Goal: Information Seeking & Learning: Learn about a topic

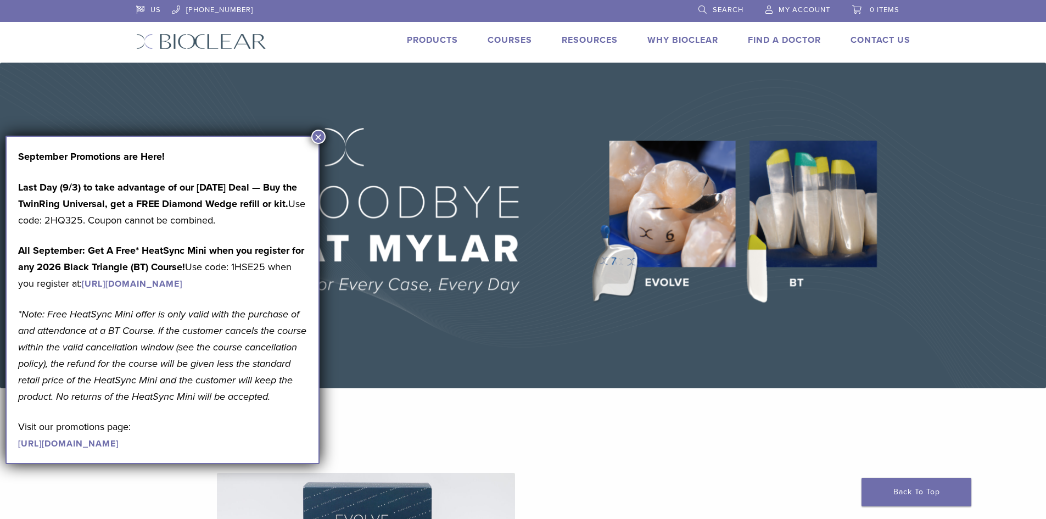
click at [445, 37] on link "Products" at bounding box center [432, 40] width 51 height 11
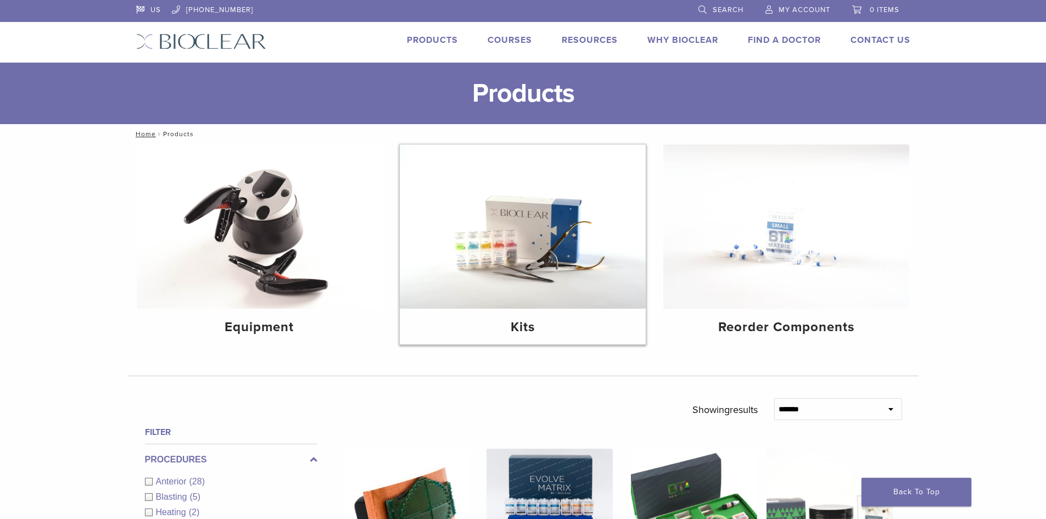
click at [540, 279] on img at bounding box center [523, 226] width 246 height 164
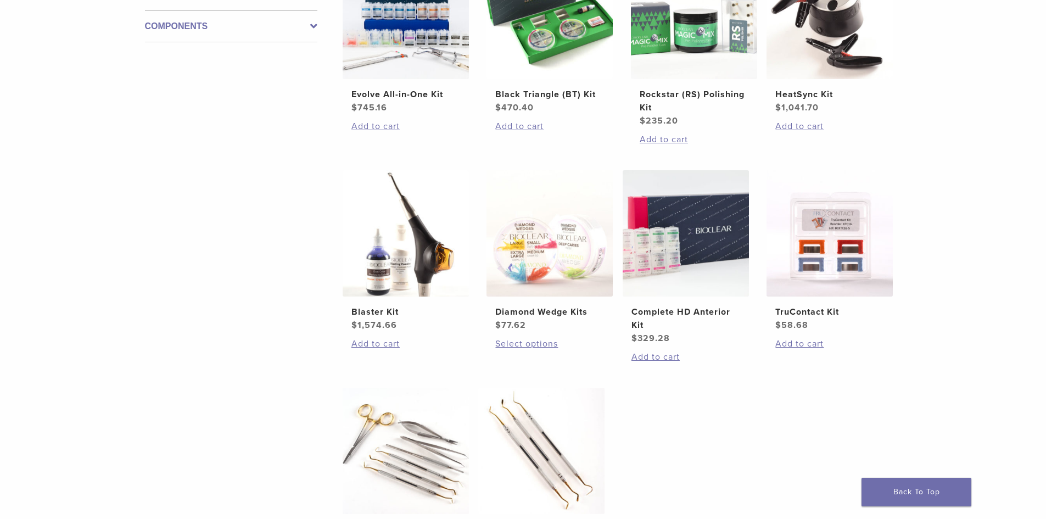
scroll to position [329, 0]
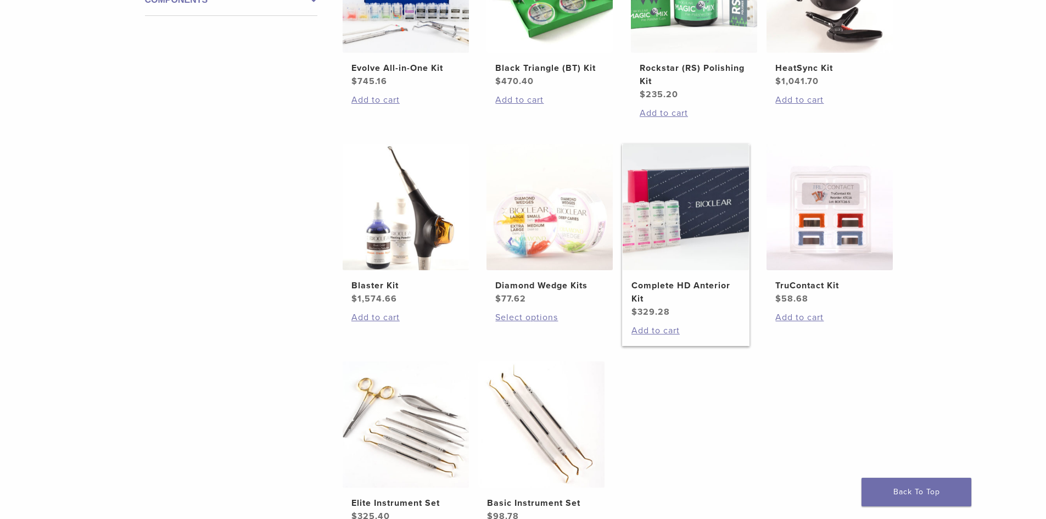
click at [705, 303] on h2 "Complete HD Anterior Kit" at bounding box center [685, 292] width 109 height 26
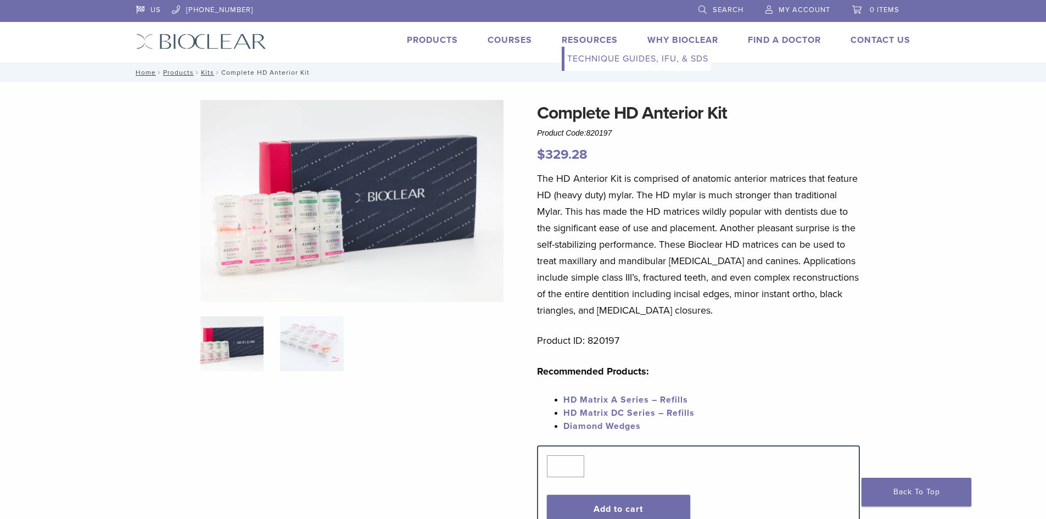
click at [590, 59] on link "Technique Guides, IFU, & SDS" at bounding box center [637, 59] width 147 height 24
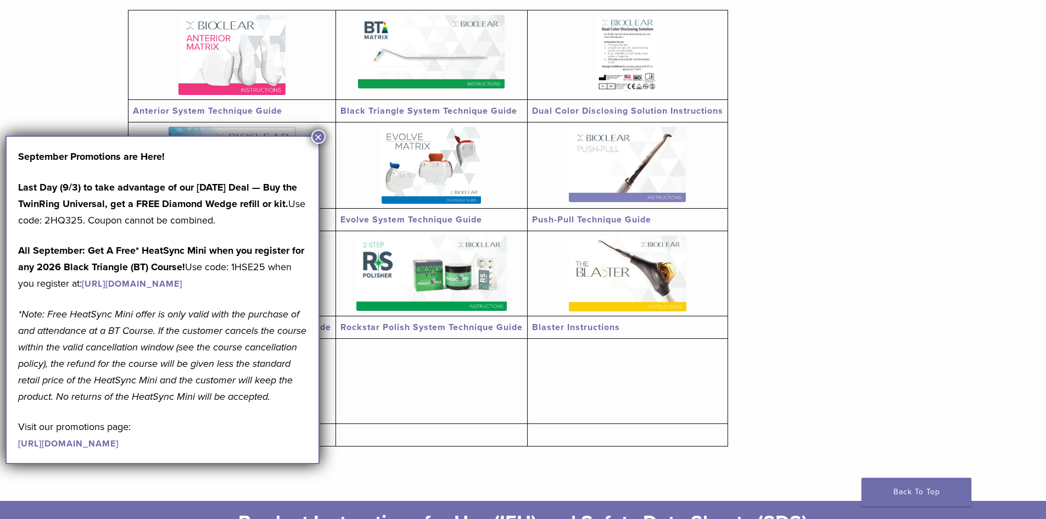
scroll to position [220, 0]
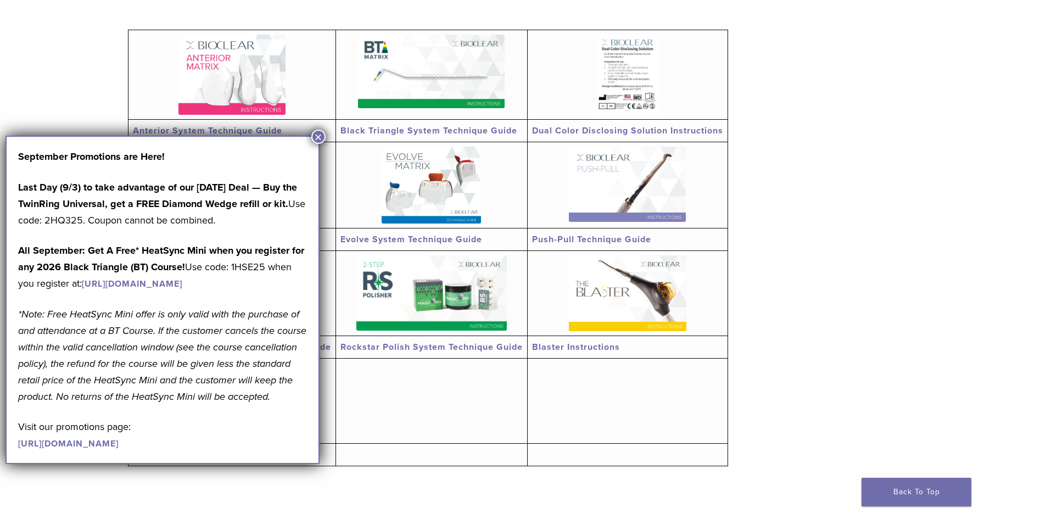
click at [319, 135] on button "×" at bounding box center [318, 137] width 14 height 14
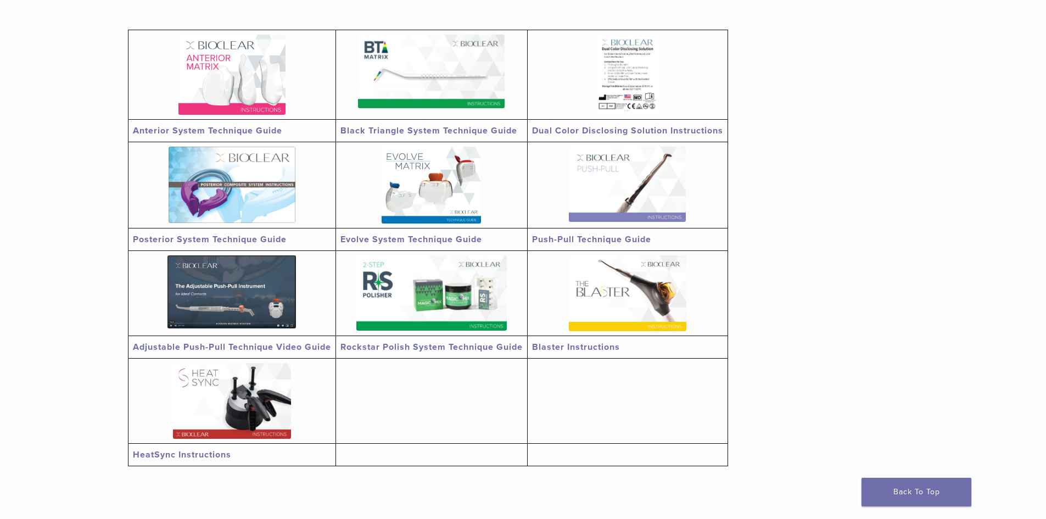
click at [266, 130] on link "Anterior System Technique Guide" at bounding box center [207, 130] width 149 height 11
click at [624, 180] on img at bounding box center [627, 184] width 117 height 75
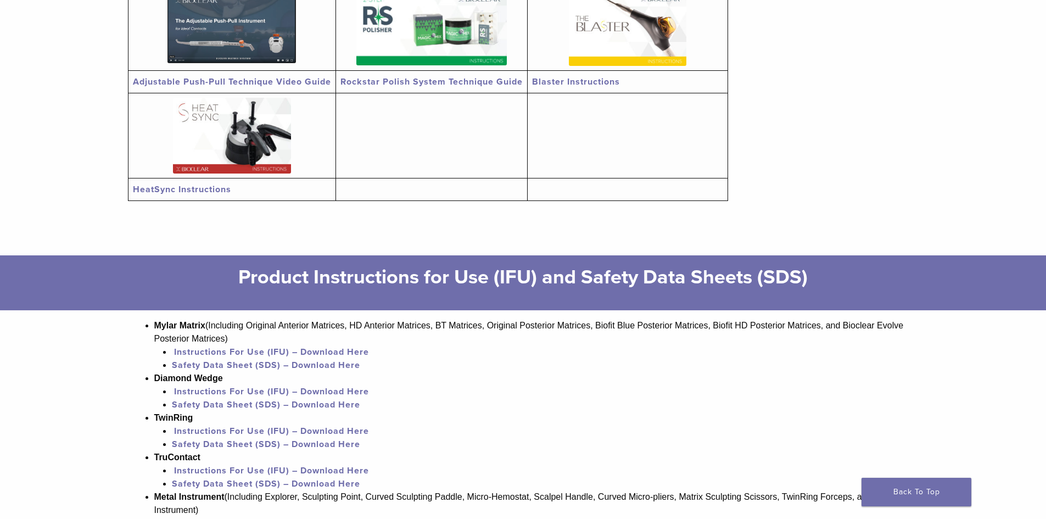
scroll to position [604, 0]
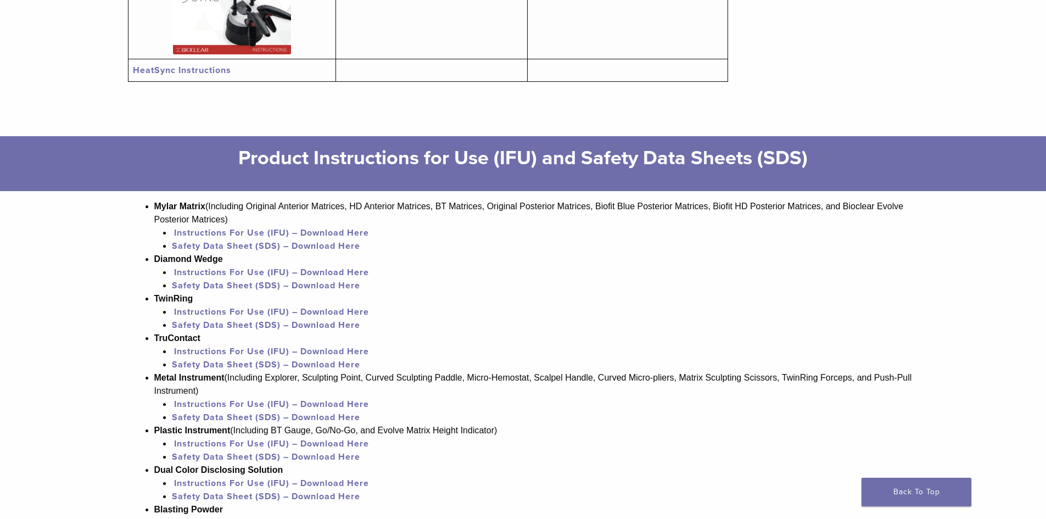
click at [239, 270] on link "Instructions For Use (IFU) – Download Here" at bounding box center [271, 272] width 195 height 11
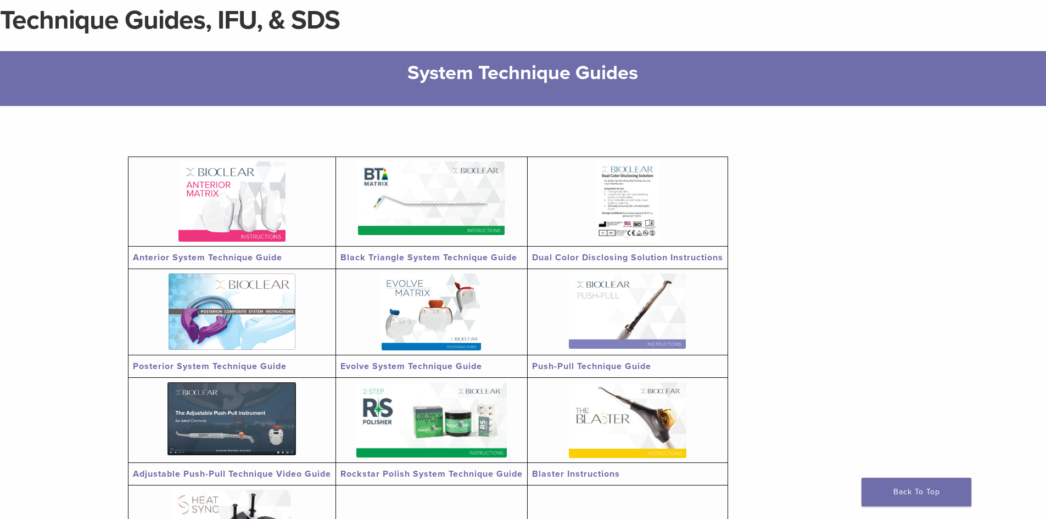
scroll to position [0, 0]
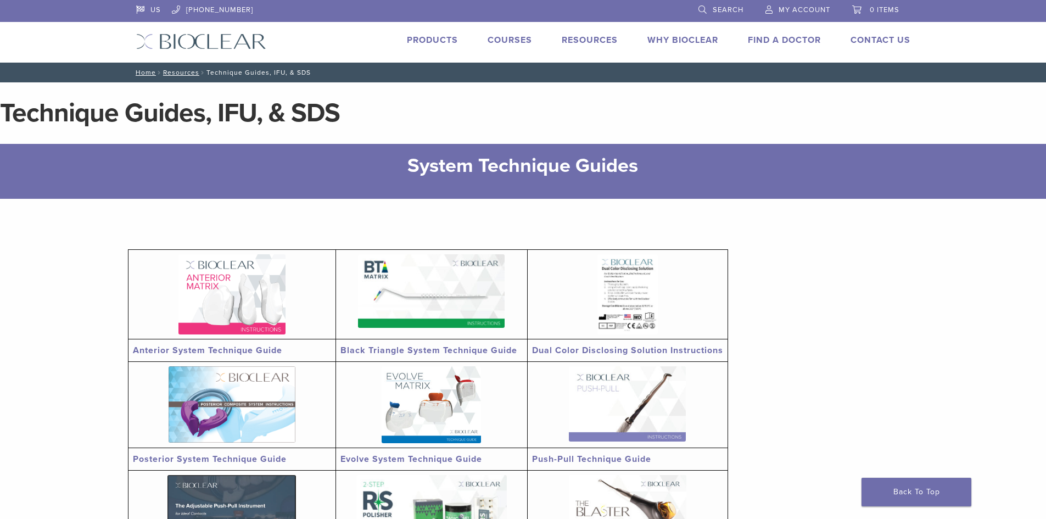
click at [438, 35] on link "Products" at bounding box center [432, 40] width 51 height 11
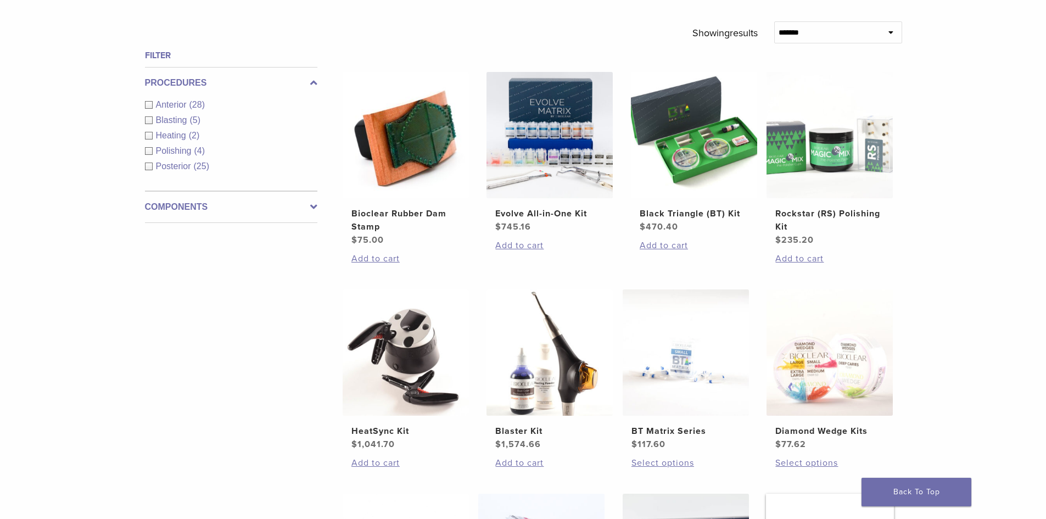
scroll to position [384, 0]
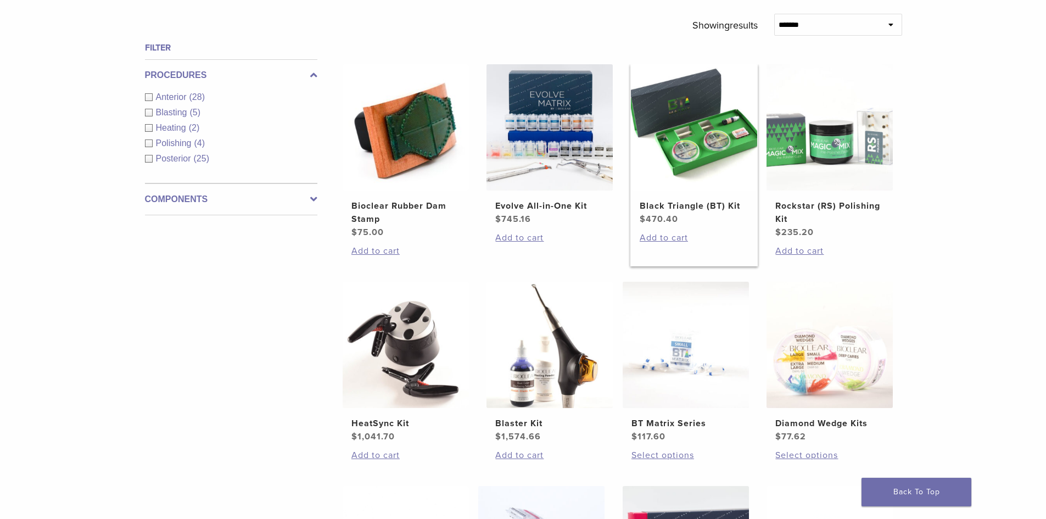
click at [696, 167] on img at bounding box center [694, 127] width 126 height 126
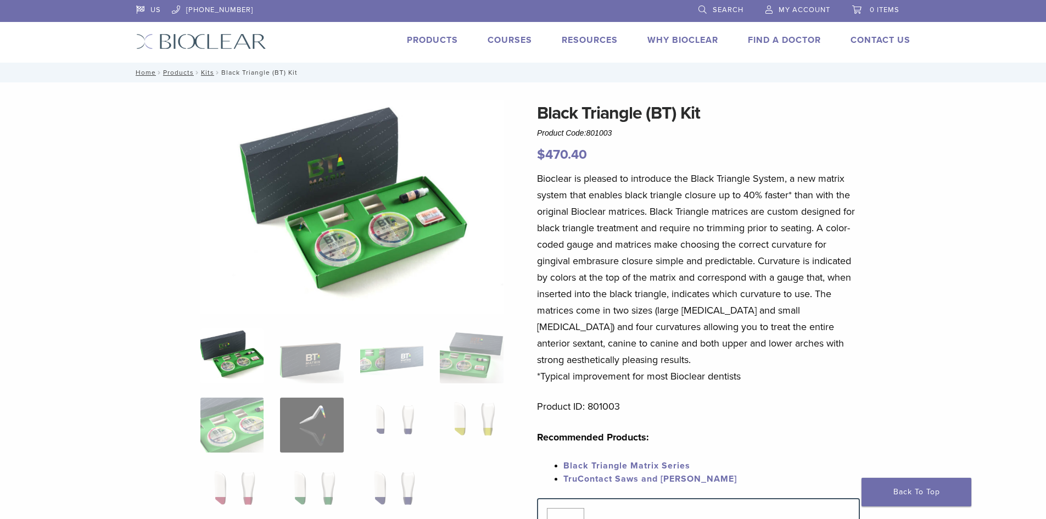
click at [681, 41] on link "Why Bioclear" at bounding box center [682, 40] width 71 height 11
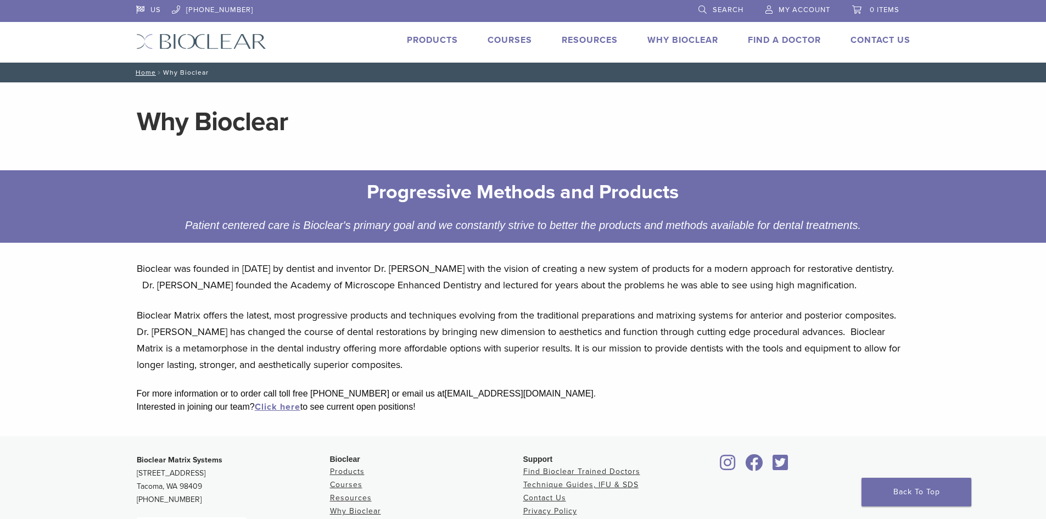
click at [511, 39] on link "Courses" at bounding box center [510, 40] width 44 height 11
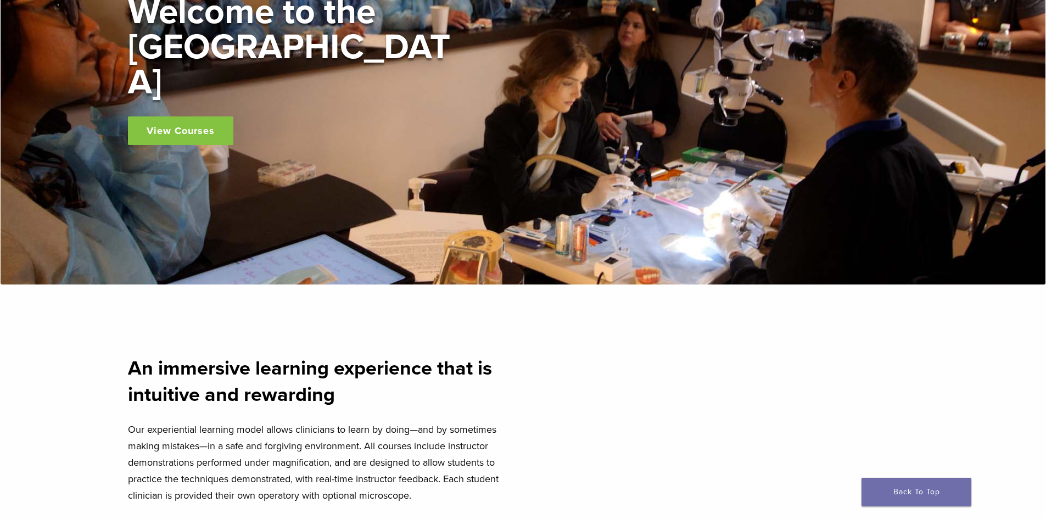
scroll to position [220, 0]
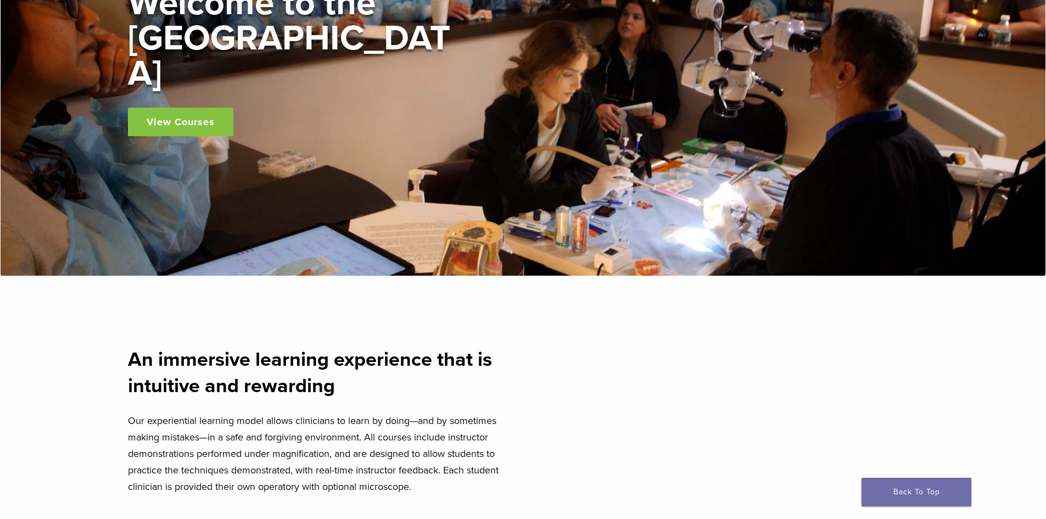
click at [179, 108] on link "View Courses" at bounding box center [180, 122] width 105 height 29
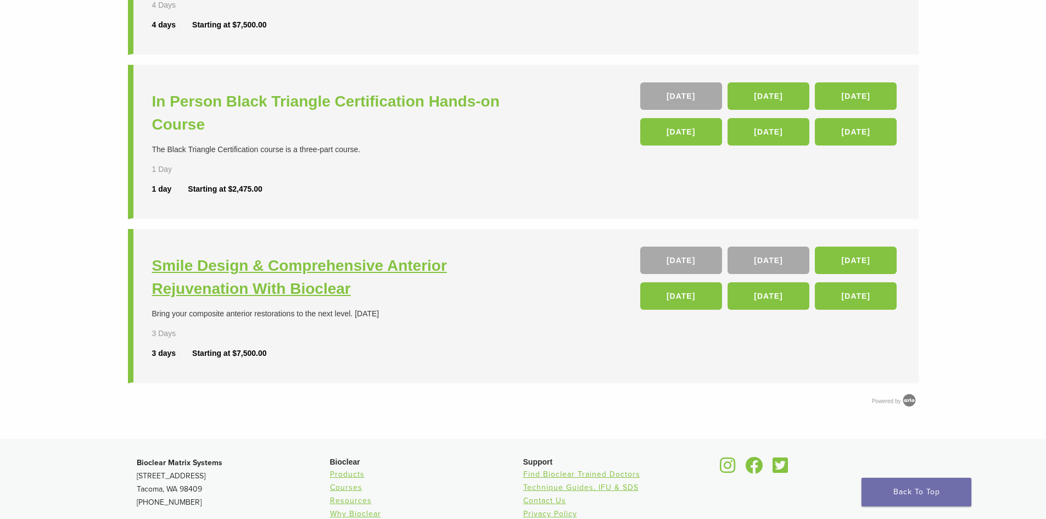
scroll to position [220, 0]
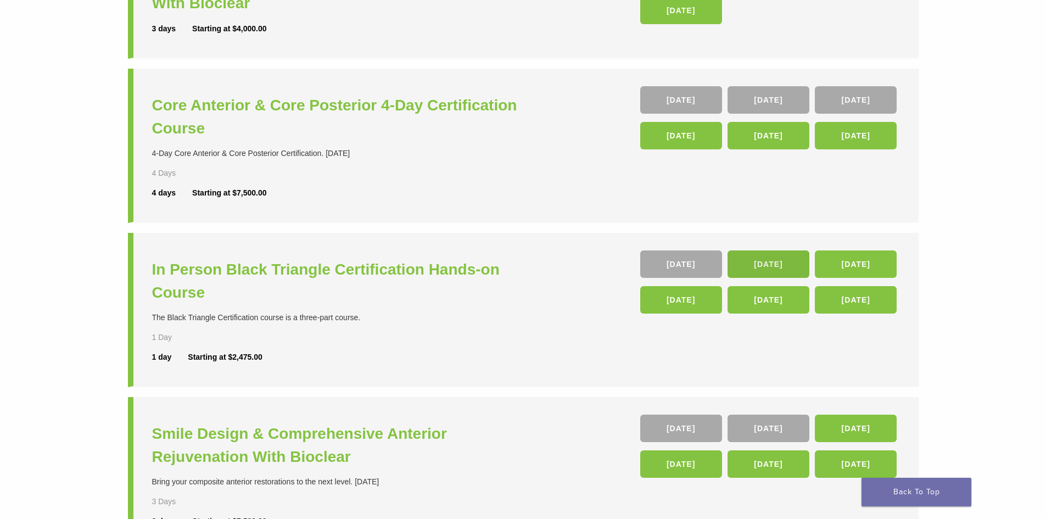
click at [783, 266] on link "14 Nov" at bounding box center [768, 263] width 82 height 27
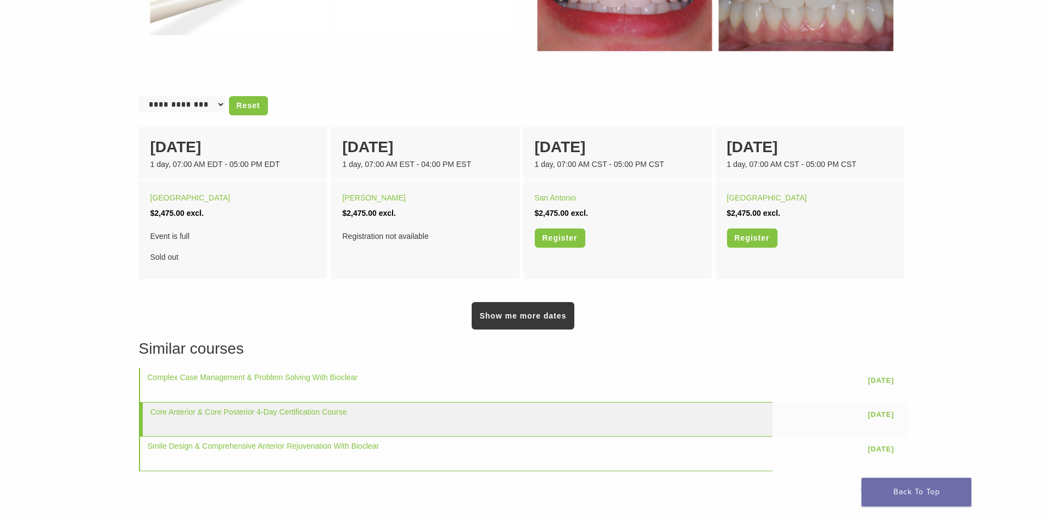
scroll to position [714, 0]
